Goal: Task Accomplishment & Management: Complete application form

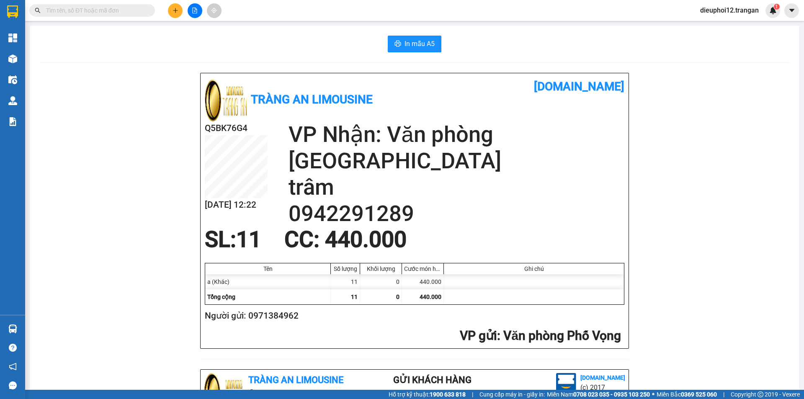
scroll to position [244, 0]
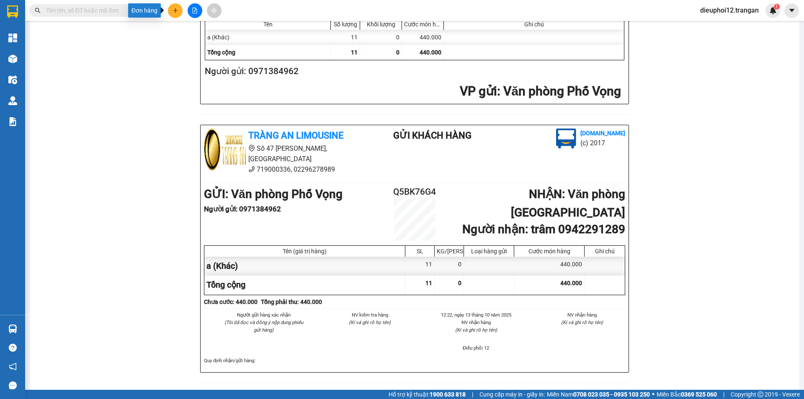
click at [181, 11] on button at bounding box center [175, 10] width 15 height 15
click at [170, 13] on button at bounding box center [175, 10] width 15 height 15
click at [193, 28] on div "Tạo đơn hàng" at bounding box center [208, 31] width 36 height 9
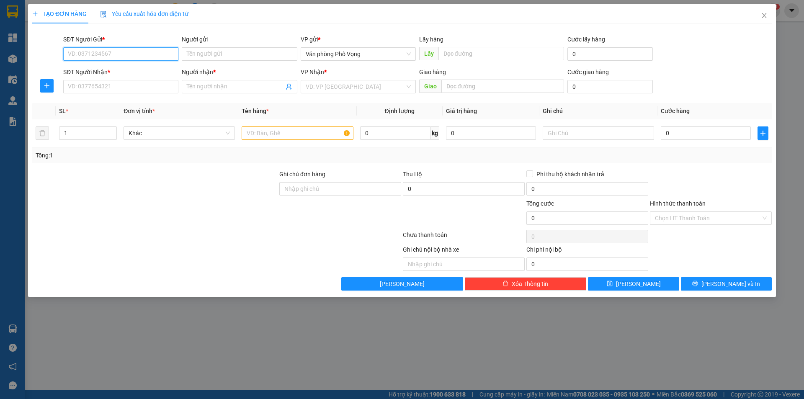
click at [146, 50] on input "SĐT Người Gửi *" at bounding box center [120, 53] width 115 height 13
type input "0367889186"
click at [93, 86] on input "SĐT Người Nhận *" at bounding box center [120, 86] width 115 height 13
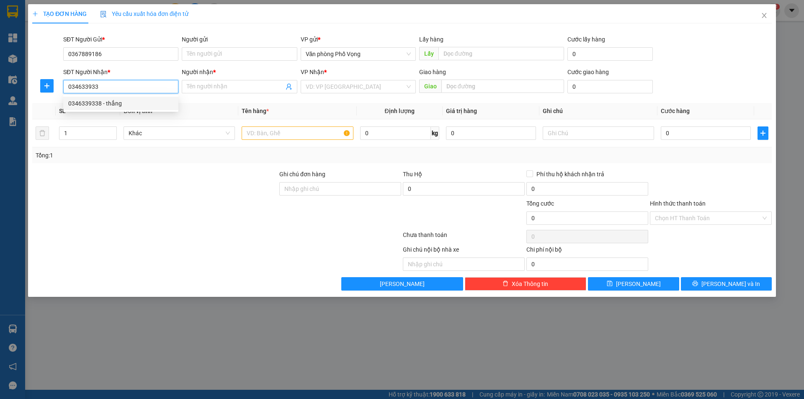
click at [100, 101] on div "0346339338 - thắng" at bounding box center [120, 103] width 105 height 9
type input "0346339338"
type input "thắng"
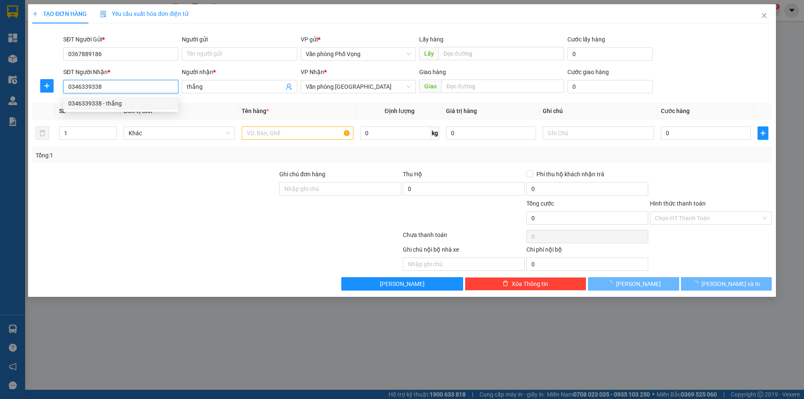
type input "60.000"
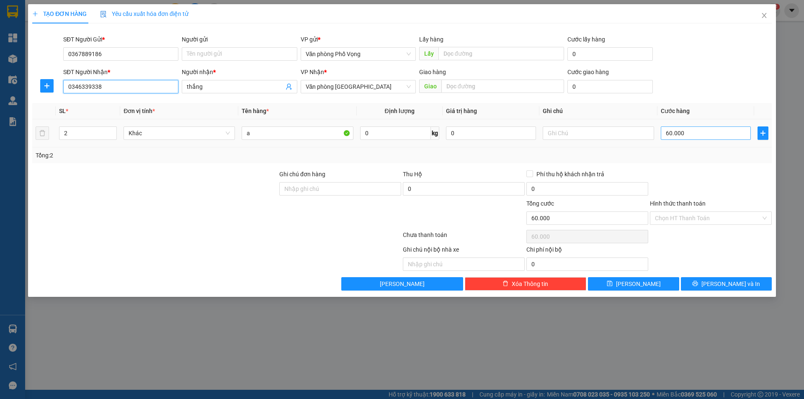
type input "0346339338"
click at [736, 132] on input "60.000" at bounding box center [706, 132] width 90 height 13
type input "3"
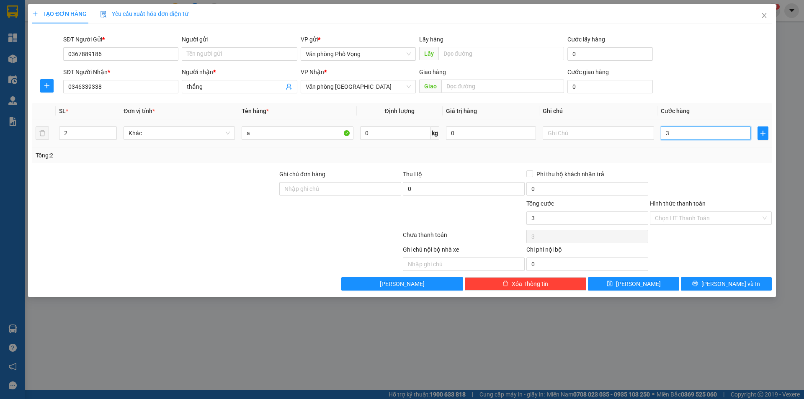
type input "30"
type input "300"
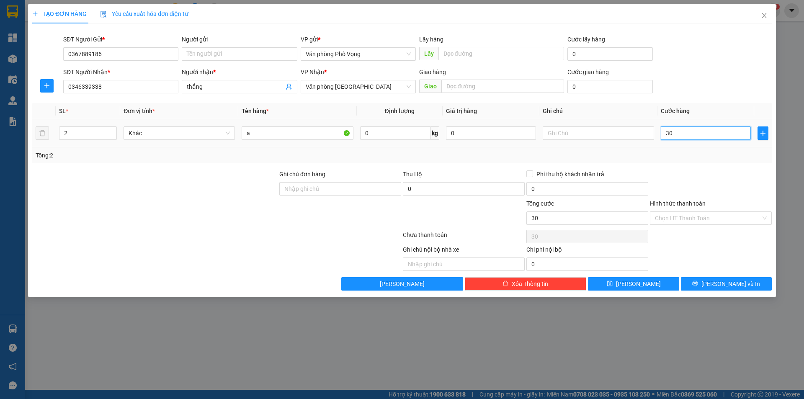
type input "300"
type input "3.000"
type input "30.000"
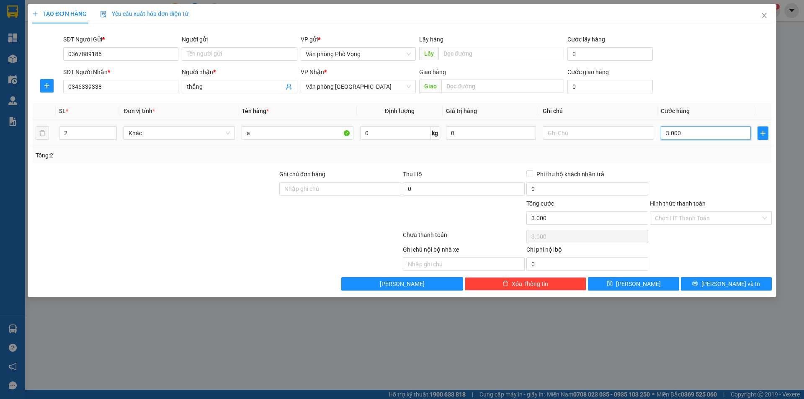
type input "30.000"
click at [74, 129] on input "2" at bounding box center [87, 133] width 57 height 13
type input "1"
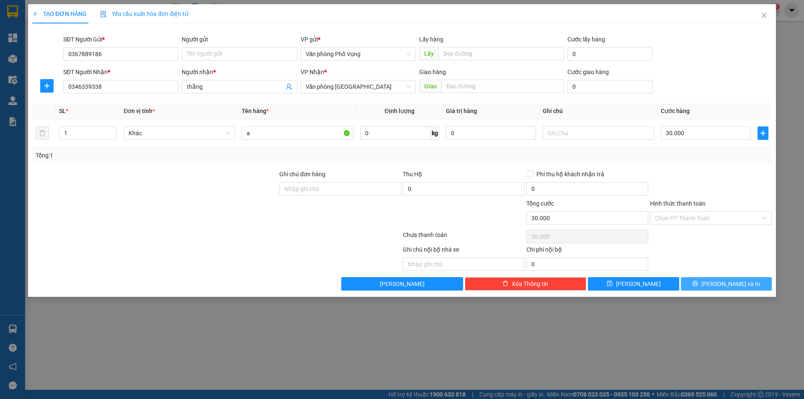
click at [728, 281] on span "[PERSON_NAME] và In" at bounding box center [730, 283] width 59 height 9
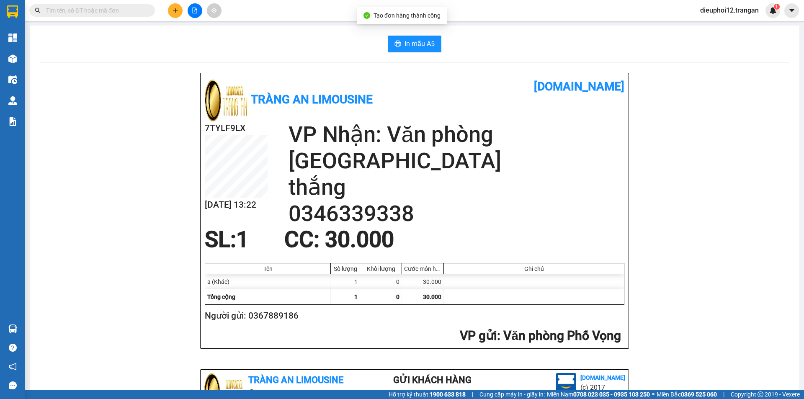
scroll to position [244, 0]
